Goal: Task Accomplishment & Management: Manage account settings

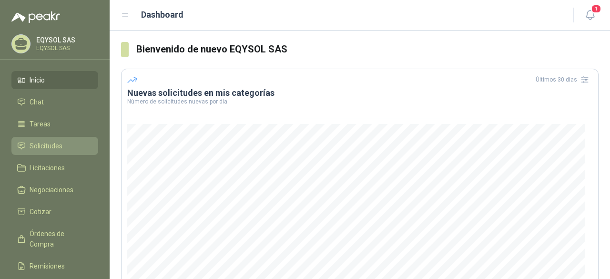
click at [53, 139] on link "Solicitudes" at bounding box center [54, 146] width 87 height 18
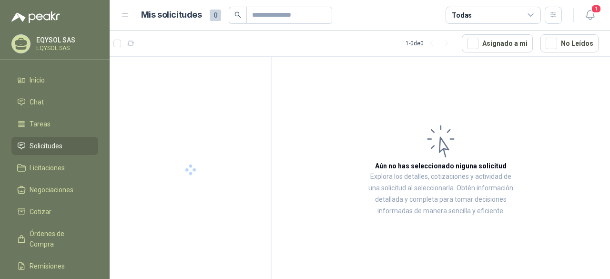
click at [53, 139] on link "Solicitudes" at bounding box center [54, 146] width 87 height 18
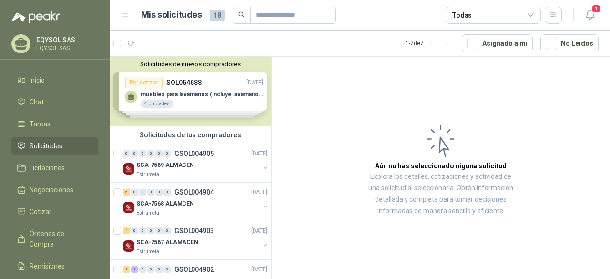
click at [174, 107] on div "Solicitudes de nuevos compradores Por cotizar SOL054688 [DATE] muebles para lav…" at bounding box center [190, 91] width 161 height 69
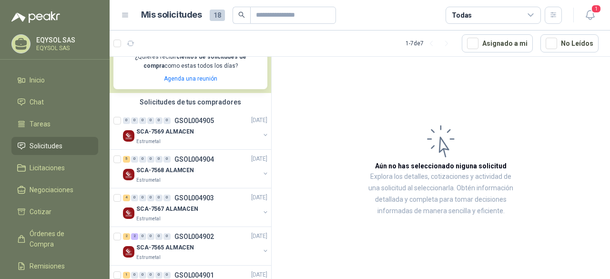
scroll to position [309, 0]
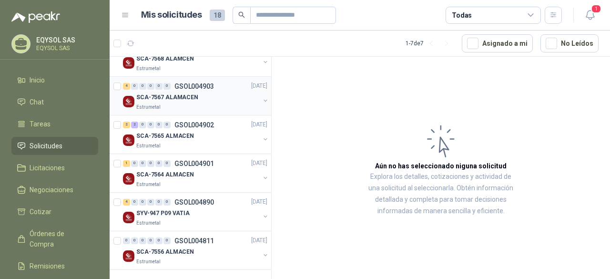
click at [201, 103] on div "Estrumetal" at bounding box center [197, 107] width 123 height 8
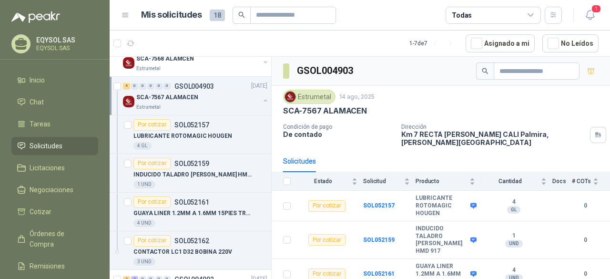
scroll to position [111, 0]
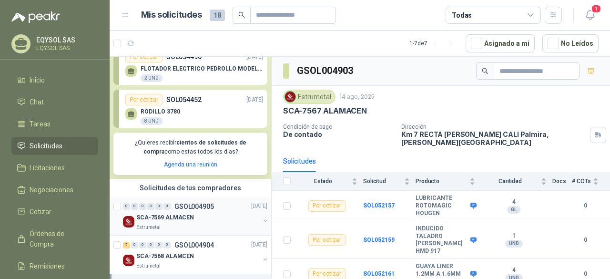
click at [213, 209] on div "0 0 0 0 0 0 GSOL004905 [DATE]" at bounding box center [196, 206] width 146 height 11
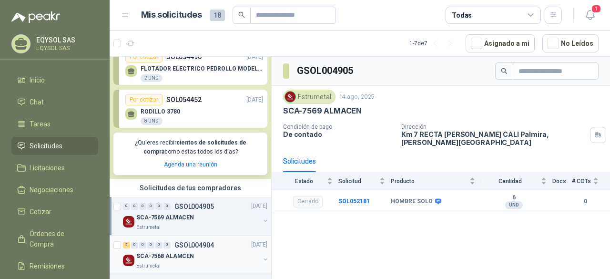
click at [213, 239] on div "5 0 0 0 0 0 GSOL004904 [DATE]" at bounding box center [196, 244] width 146 height 11
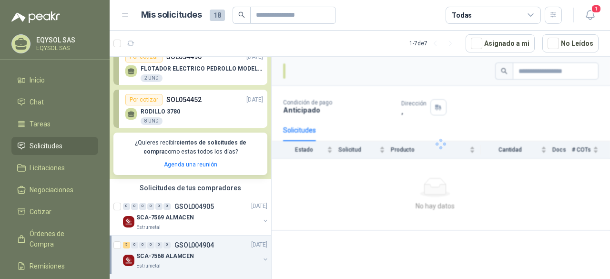
click at [213, 239] on div "5 0 0 0 0 0 GSOL004904 [DATE]" at bounding box center [196, 244] width 146 height 11
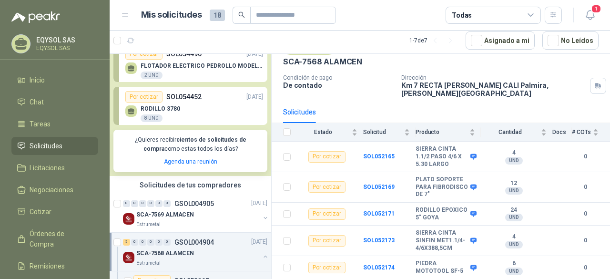
scroll to position [59, 0]
click at [198, 221] on div "Estrumetal" at bounding box center [197, 225] width 123 height 8
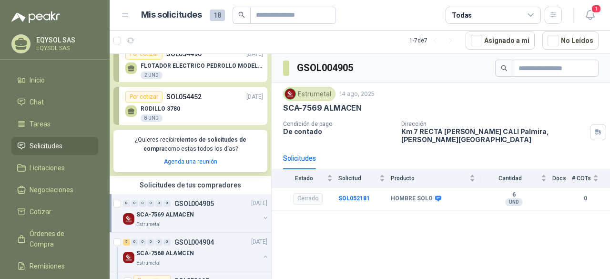
scroll to position [309, 0]
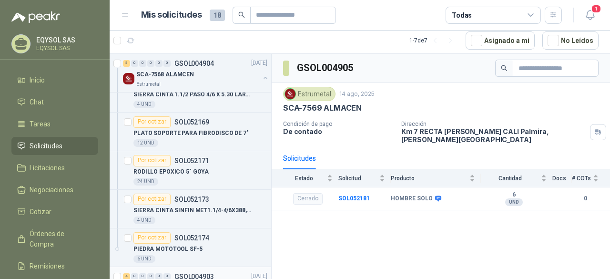
click at [235, 271] on div "4 0 0 0 0 0 GSOL004903 [DATE]" at bounding box center [196, 276] width 146 height 11
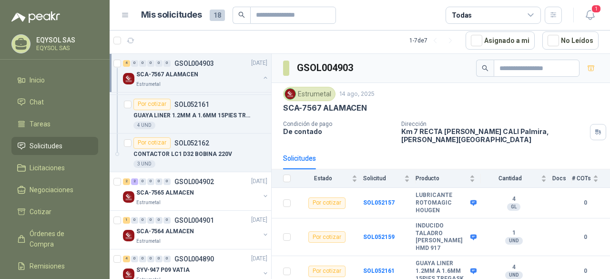
scroll to position [605, 0]
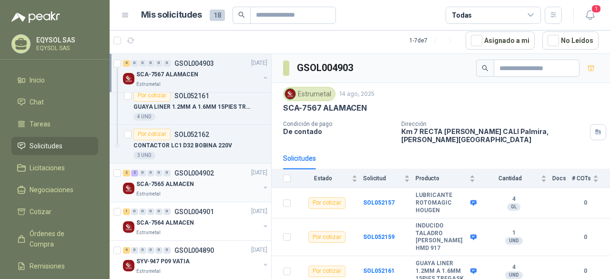
click at [221, 182] on div "SCA-7565 ALMACEN" at bounding box center [197, 184] width 123 height 11
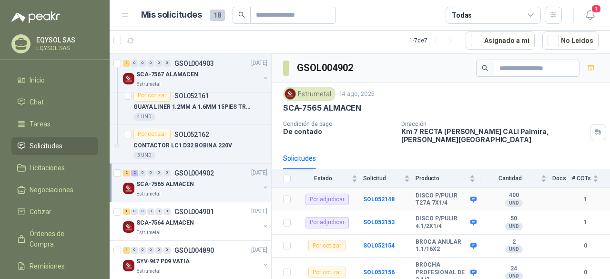
click at [316, 193] on div "Por adjudicar" at bounding box center [326, 198] width 43 height 11
